Goal: Transaction & Acquisition: Subscribe to service/newsletter

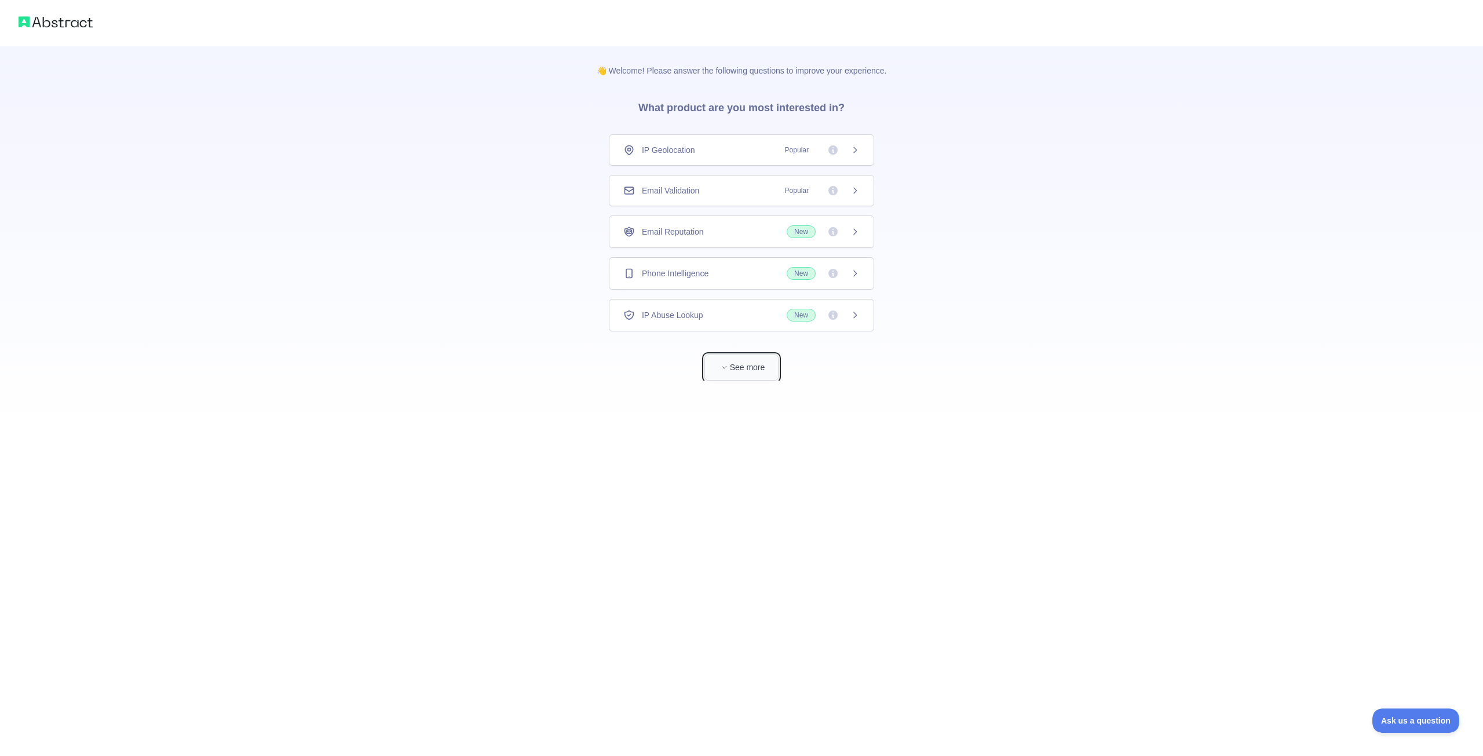
click at [748, 377] on button "See more" at bounding box center [741, 368] width 74 height 26
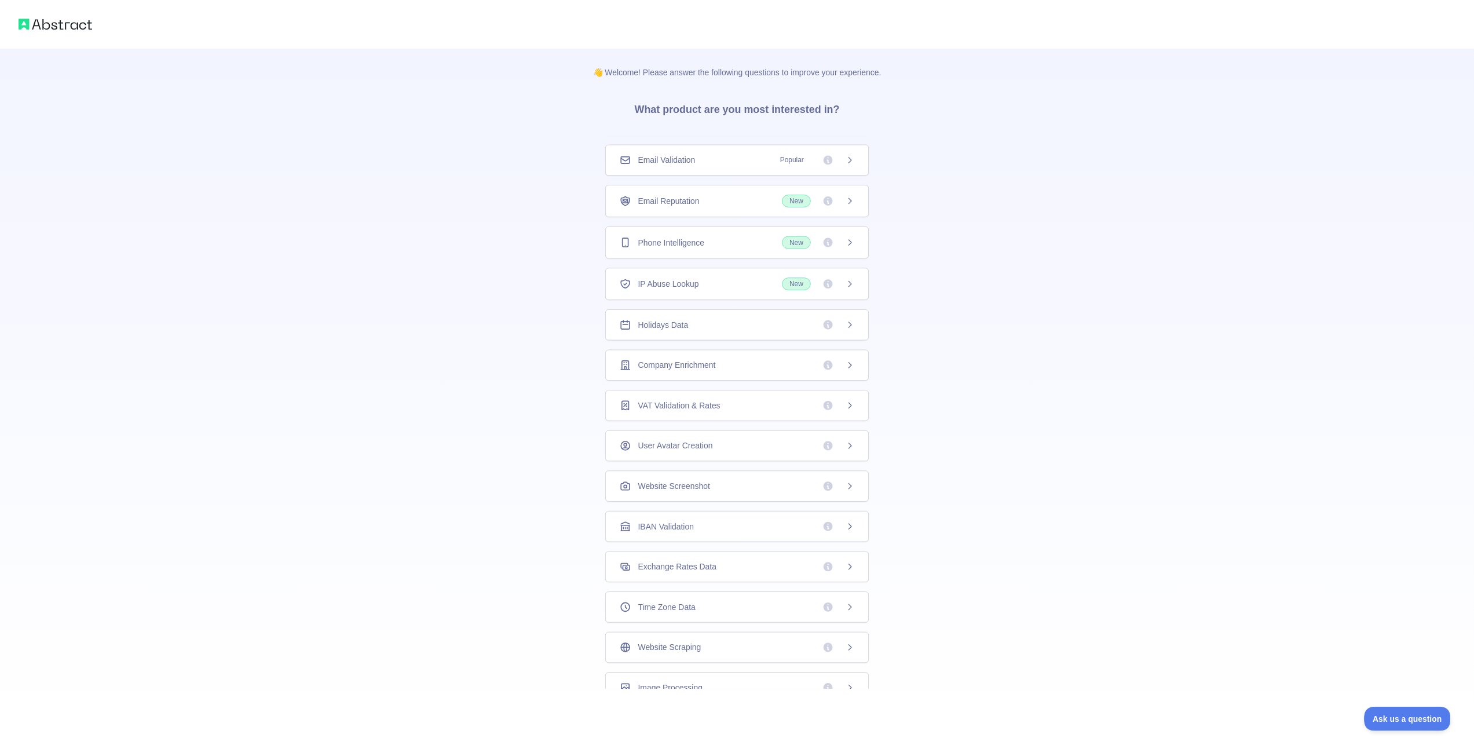
scroll to position [39, 0]
click at [850, 357] on icon at bounding box center [854, 357] width 9 height 9
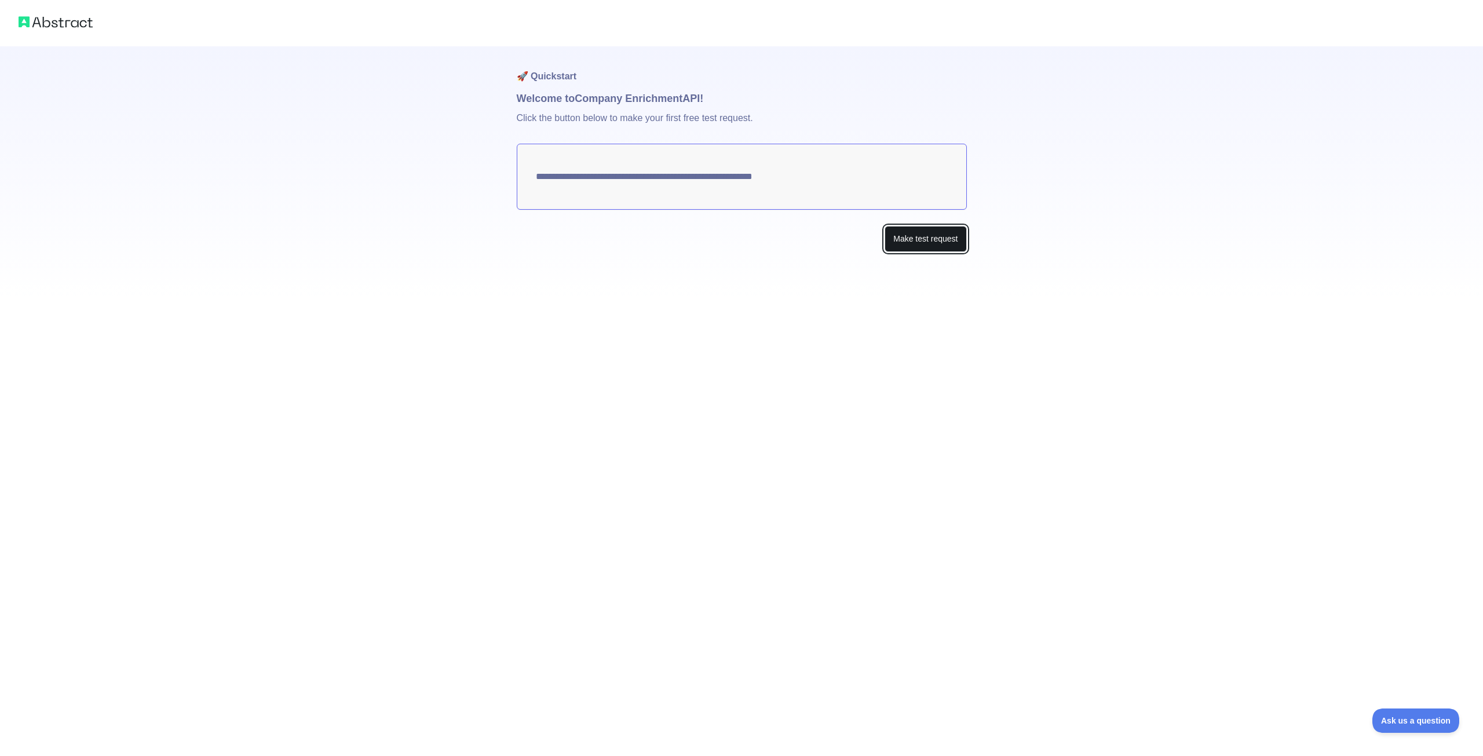
click at [951, 238] on button "Make test request" at bounding box center [926, 239] width 82 height 26
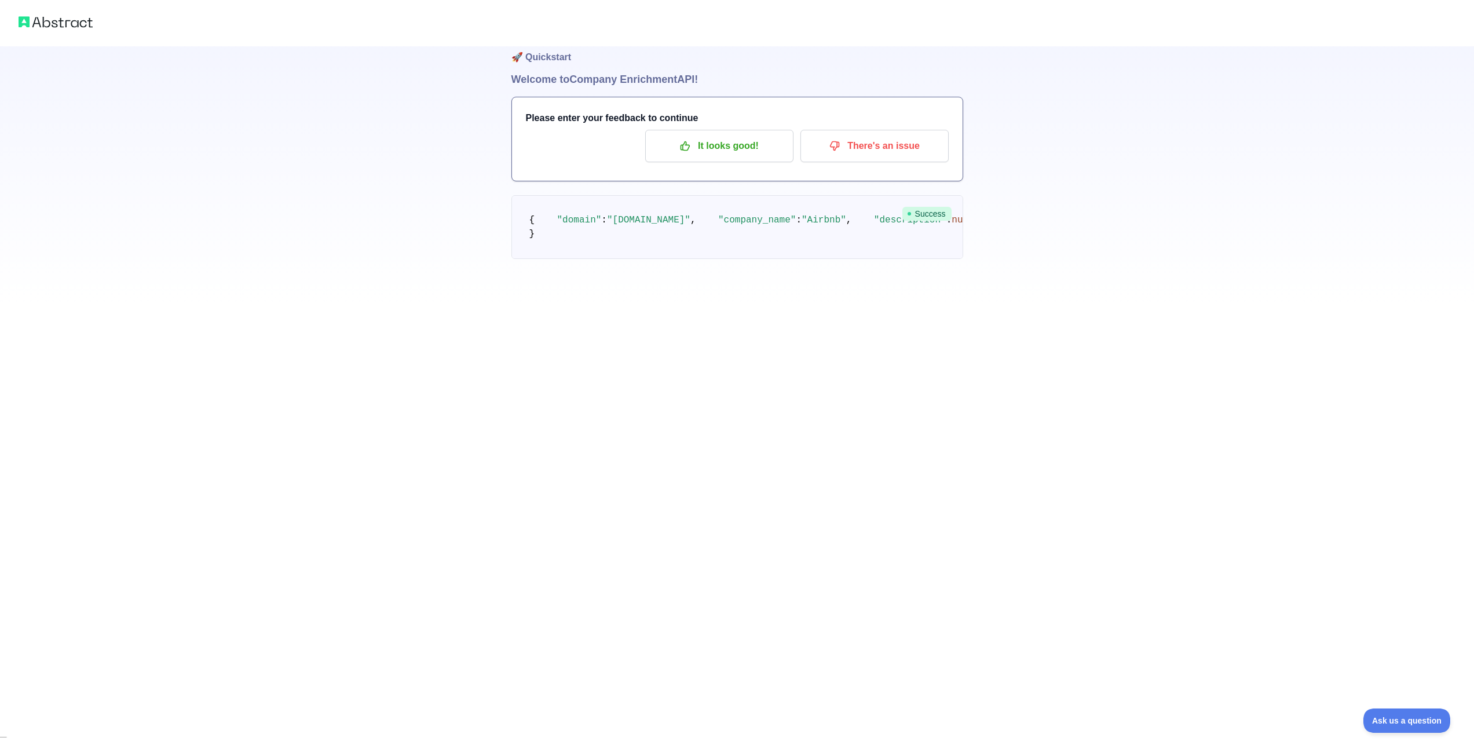
scroll to position [27, 0]
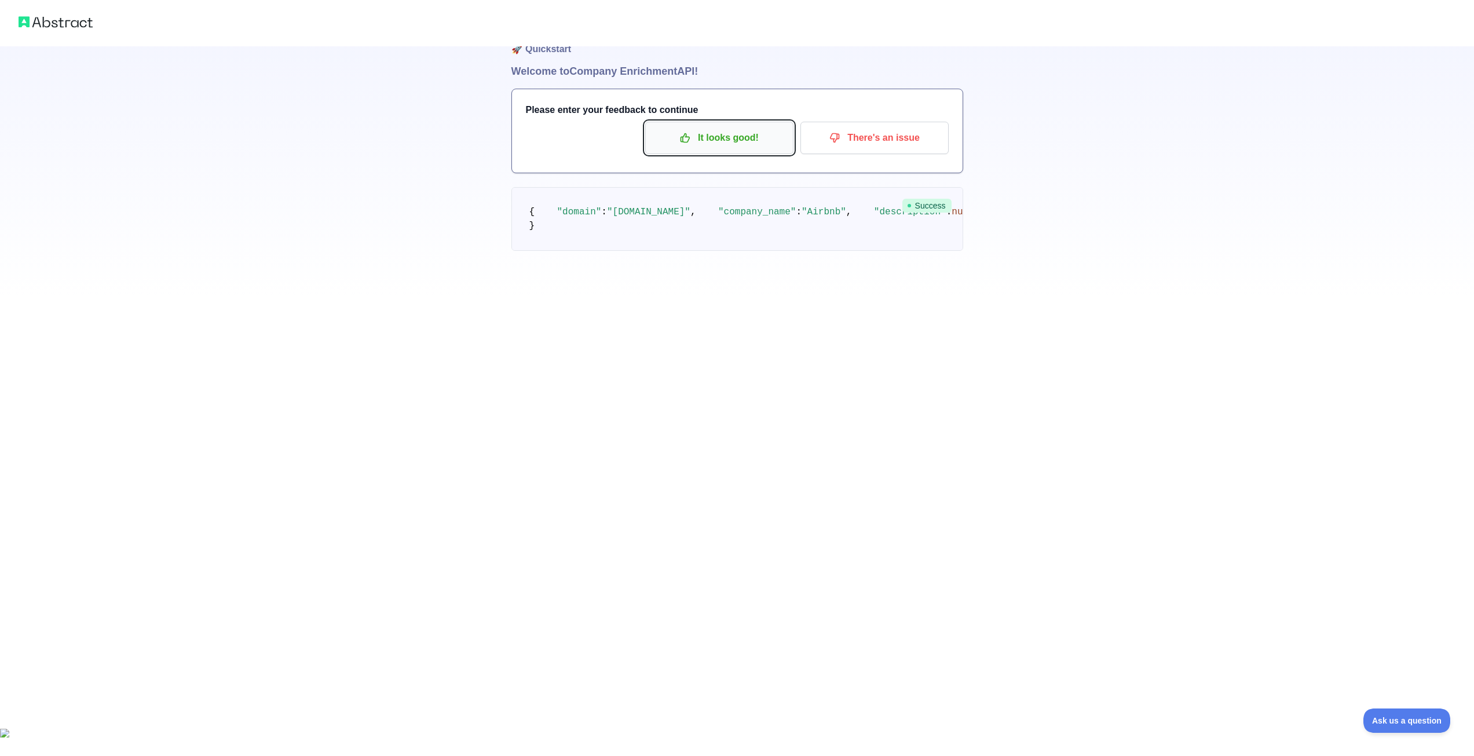
click at [736, 150] on button "It looks good!" at bounding box center [719, 138] width 148 height 32
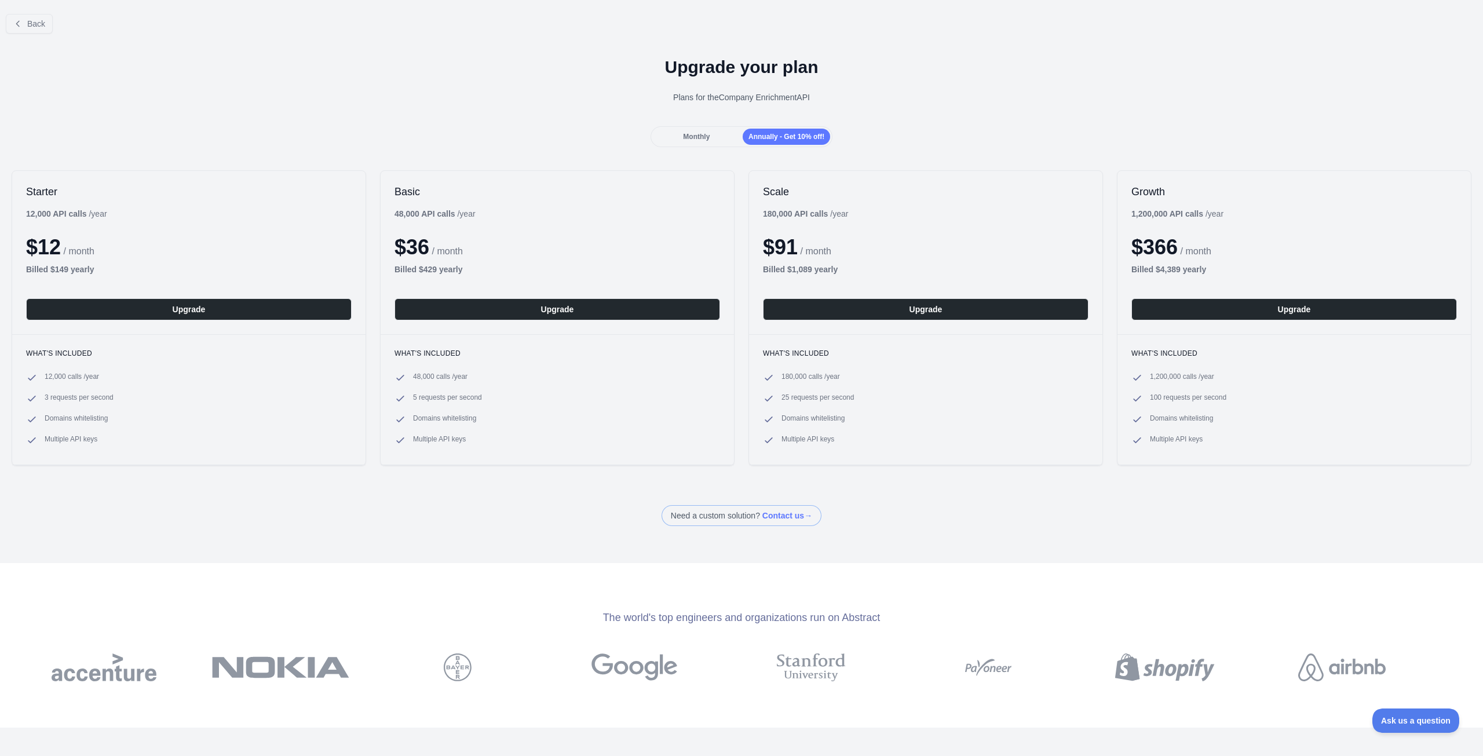
click at [720, 144] on div "Monthly" at bounding box center [696, 137] width 87 height 16
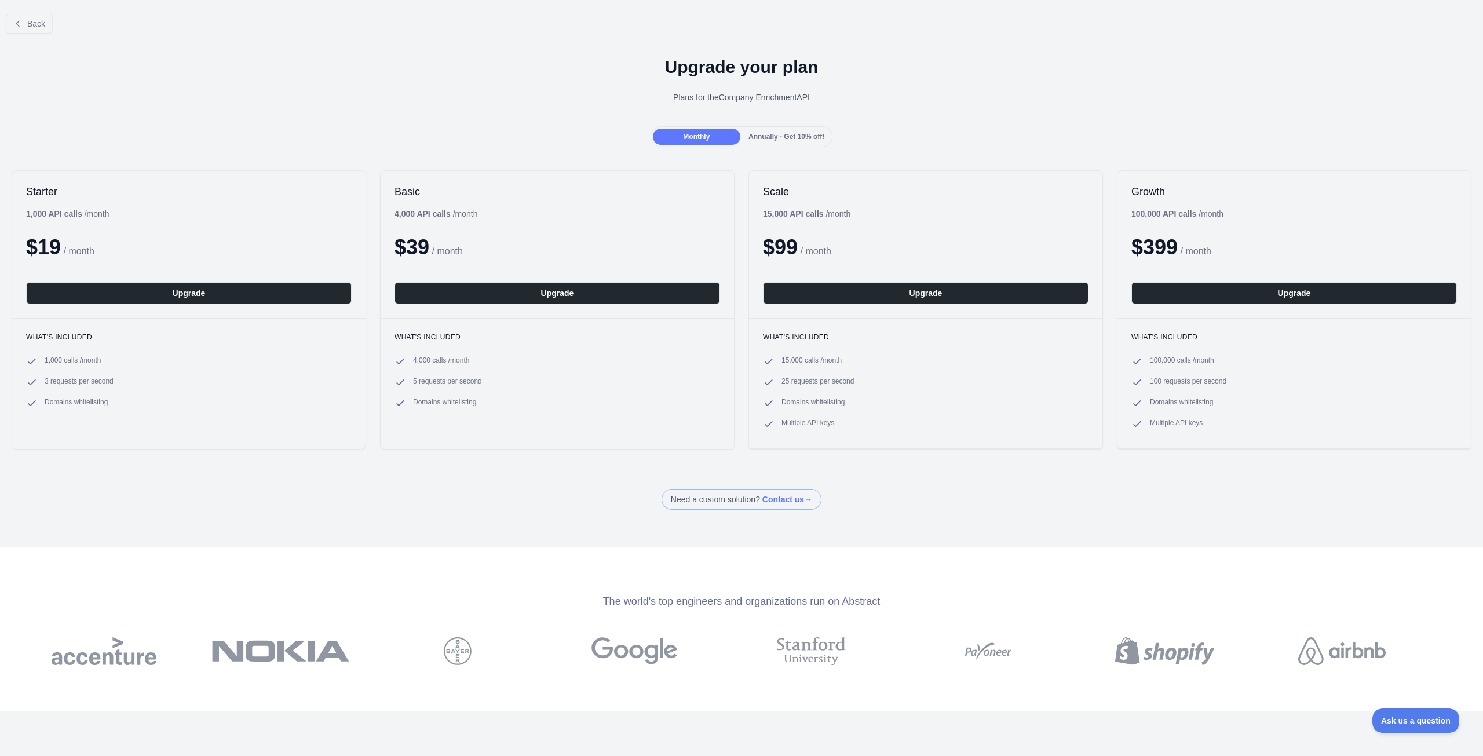
click at [760, 143] on div "Annually - Get 10% off!" at bounding box center [786, 137] width 87 height 16
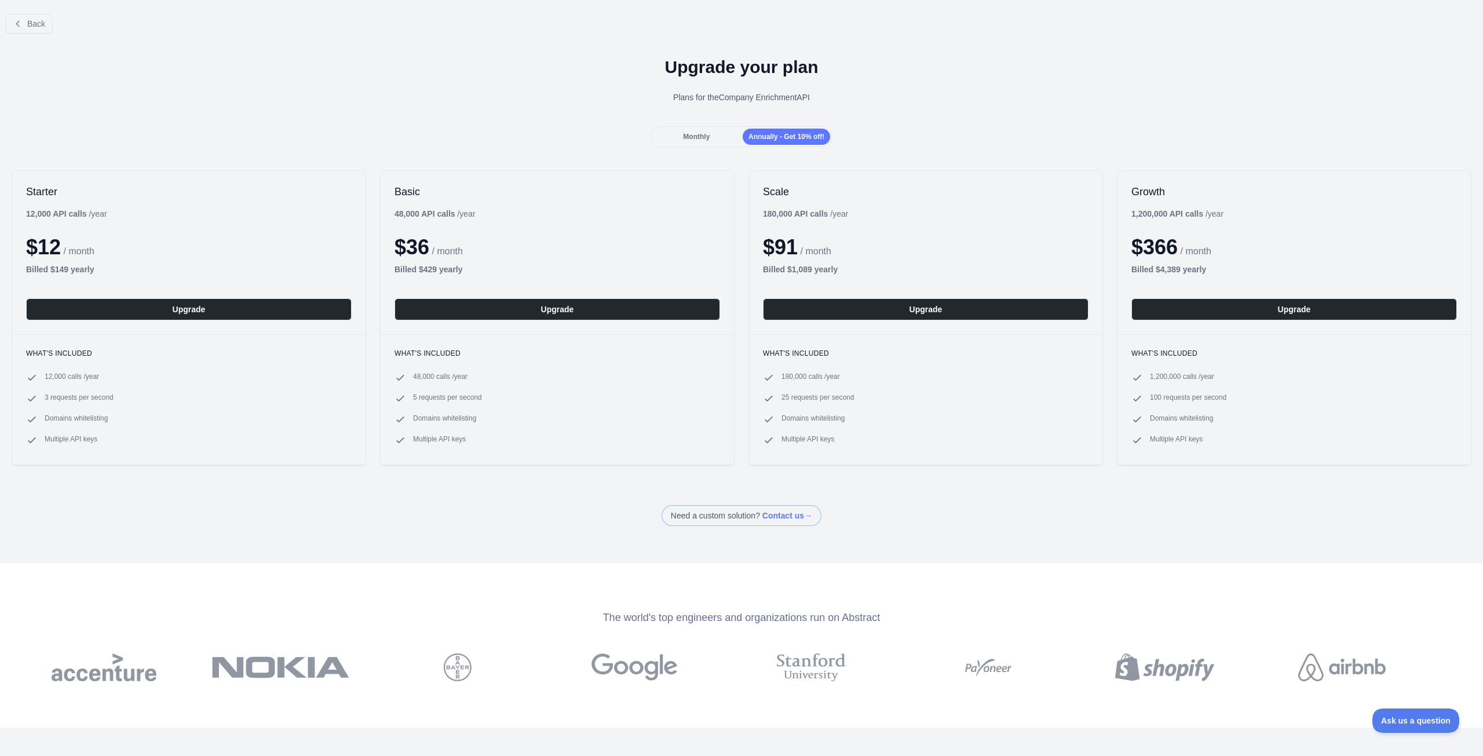
click at [721, 148] on div "Back Upgrade your plan Plans for the Company Enrichment API Monthly Annually - …" at bounding box center [741, 265] width 1483 height 521
click at [714, 145] on div "Monthly Annually - Get 10% off!" at bounding box center [742, 136] width 182 height 21
click at [706, 139] on span "Monthly" at bounding box center [696, 137] width 27 height 8
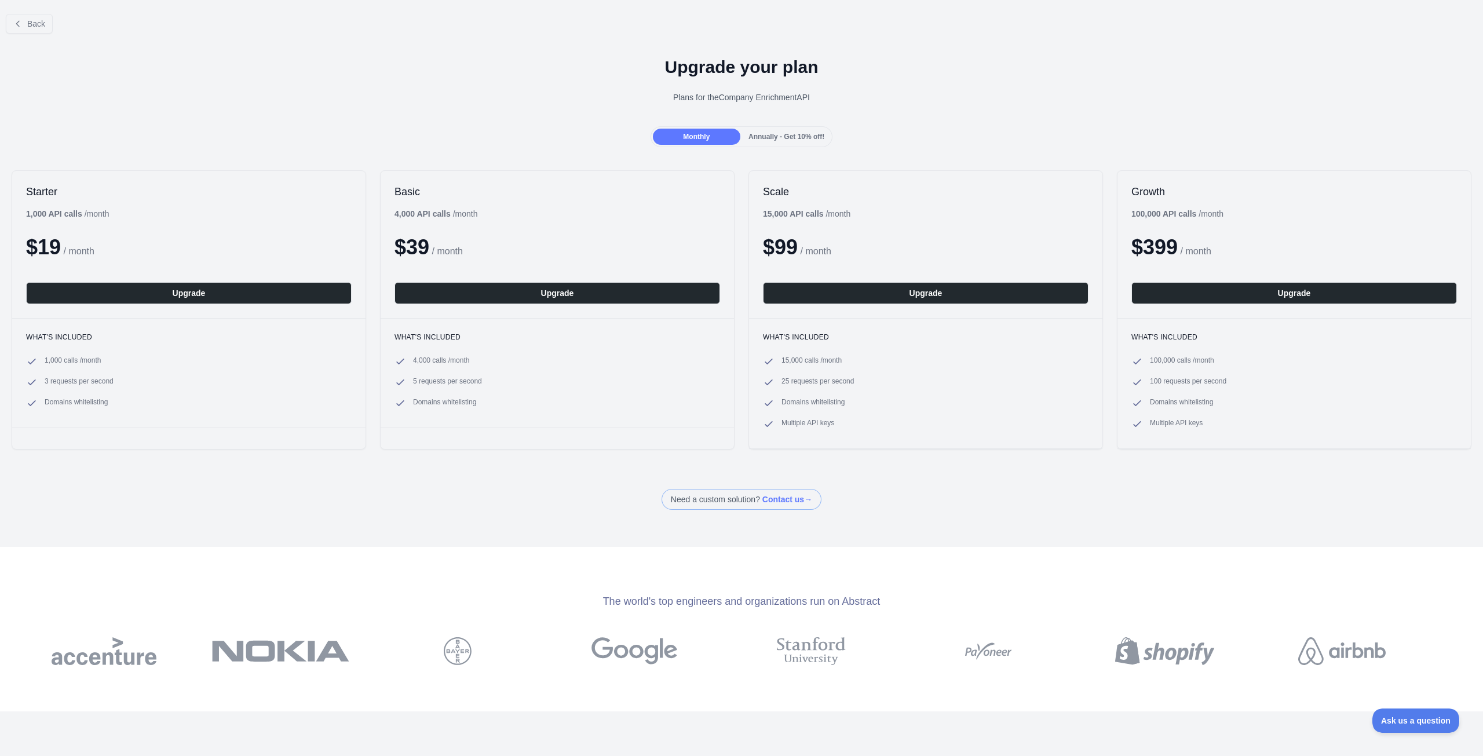
click at [768, 131] on div "Annually - Get 10% off!" at bounding box center [786, 137] width 87 height 16
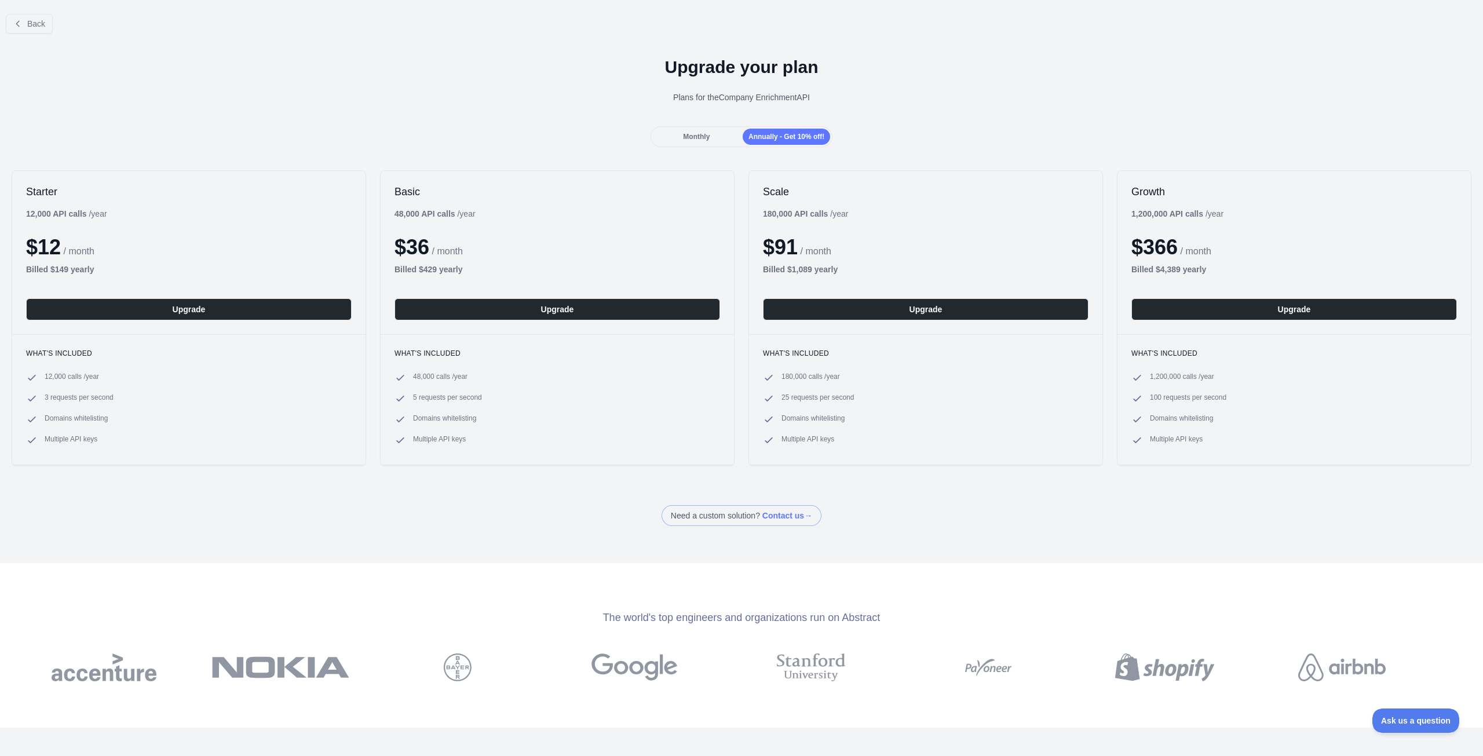
click at [700, 137] on span "Monthly" at bounding box center [696, 137] width 27 height 8
